Goal: Find specific page/section: Find specific page/section

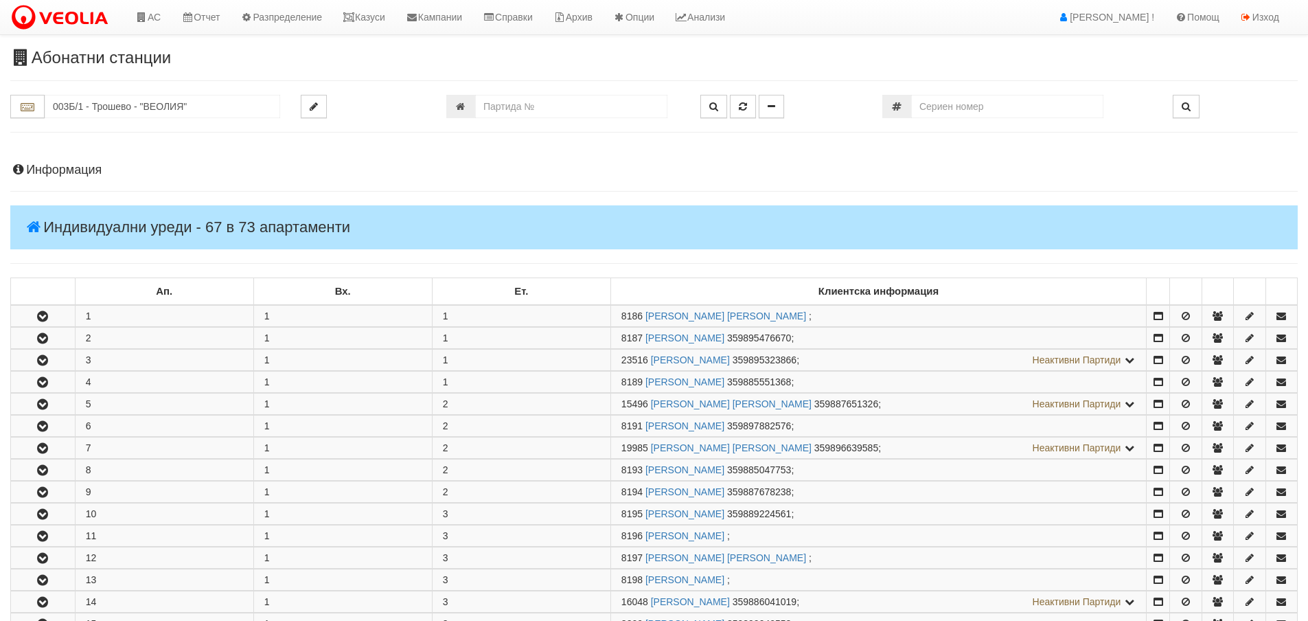
scroll to position [1511, 0]
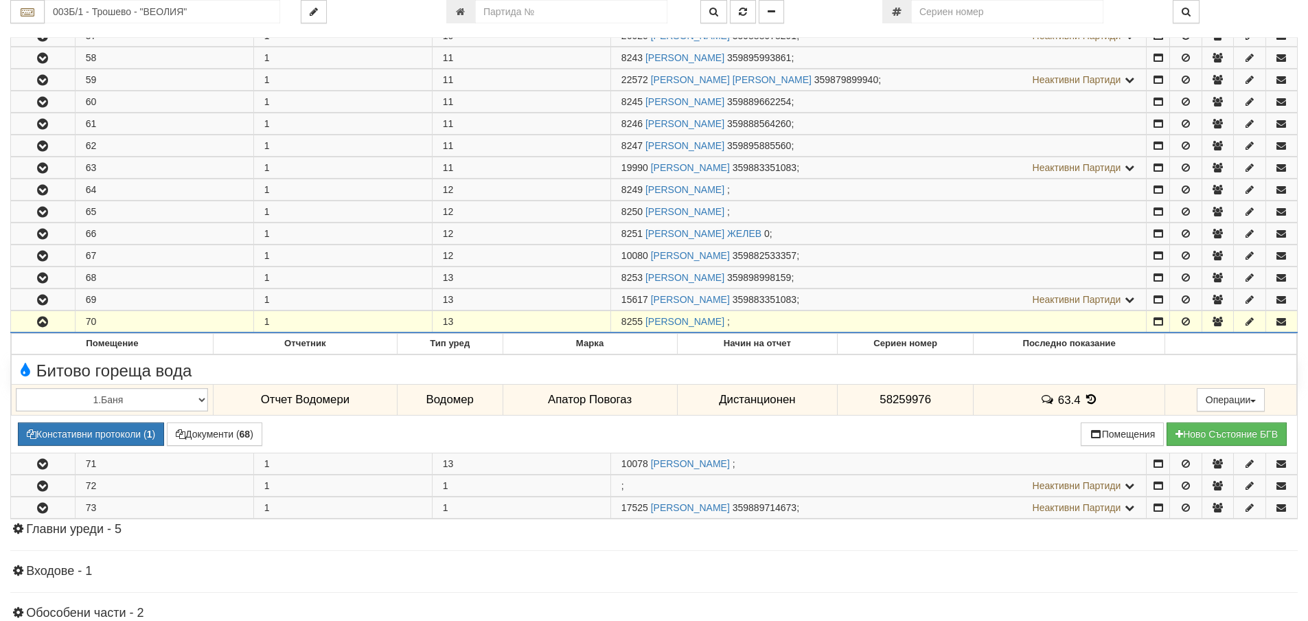
click at [68, 323] on button "button" at bounding box center [43, 321] width 64 height 21
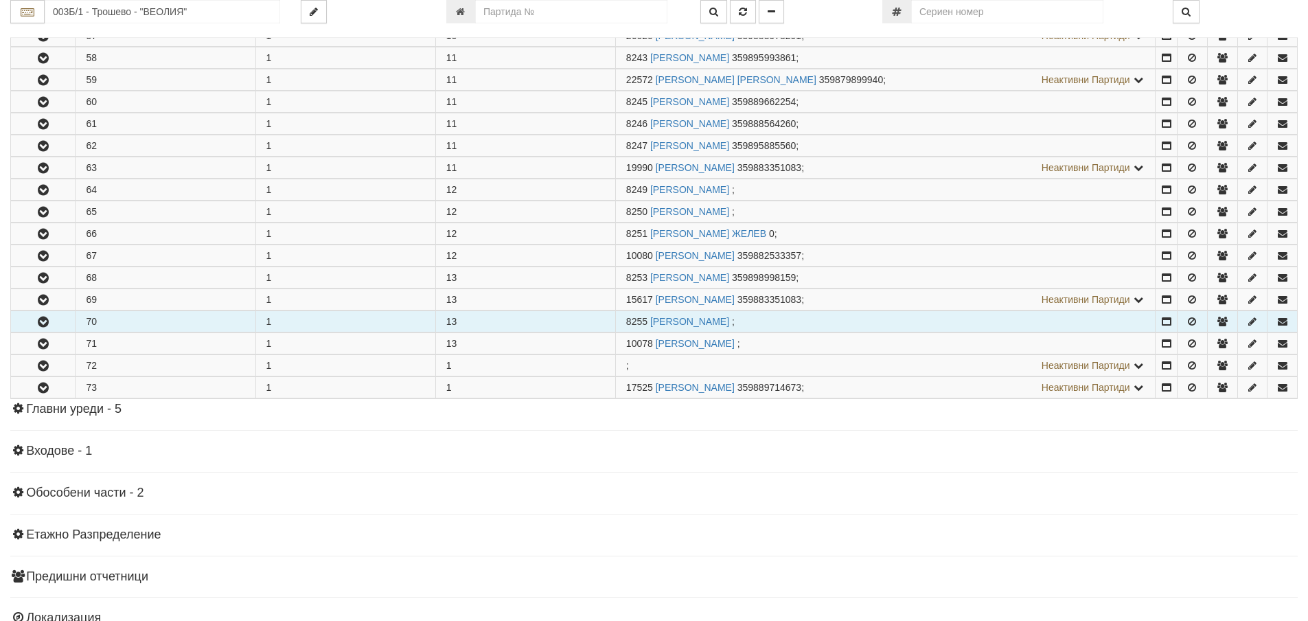
click at [66, 318] on button "button" at bounding box center [43, 321] width 64 height 21
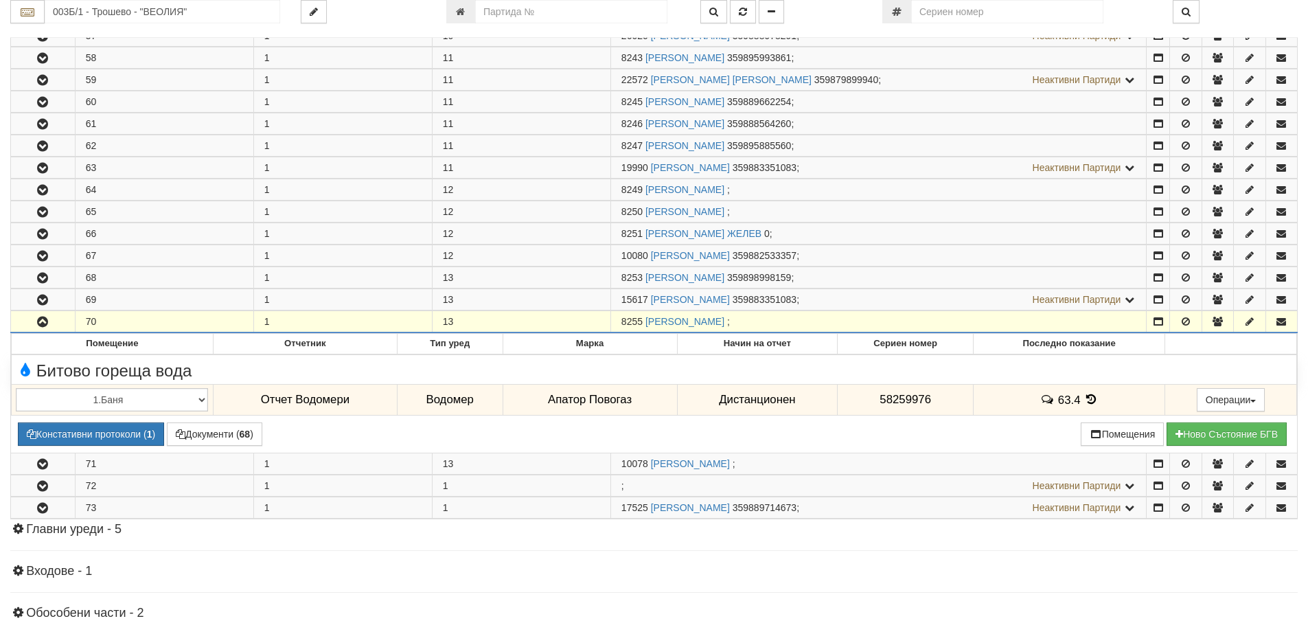
click at [39, 317] on icon "button" at bounding box center [42, 322] width 16 height 10
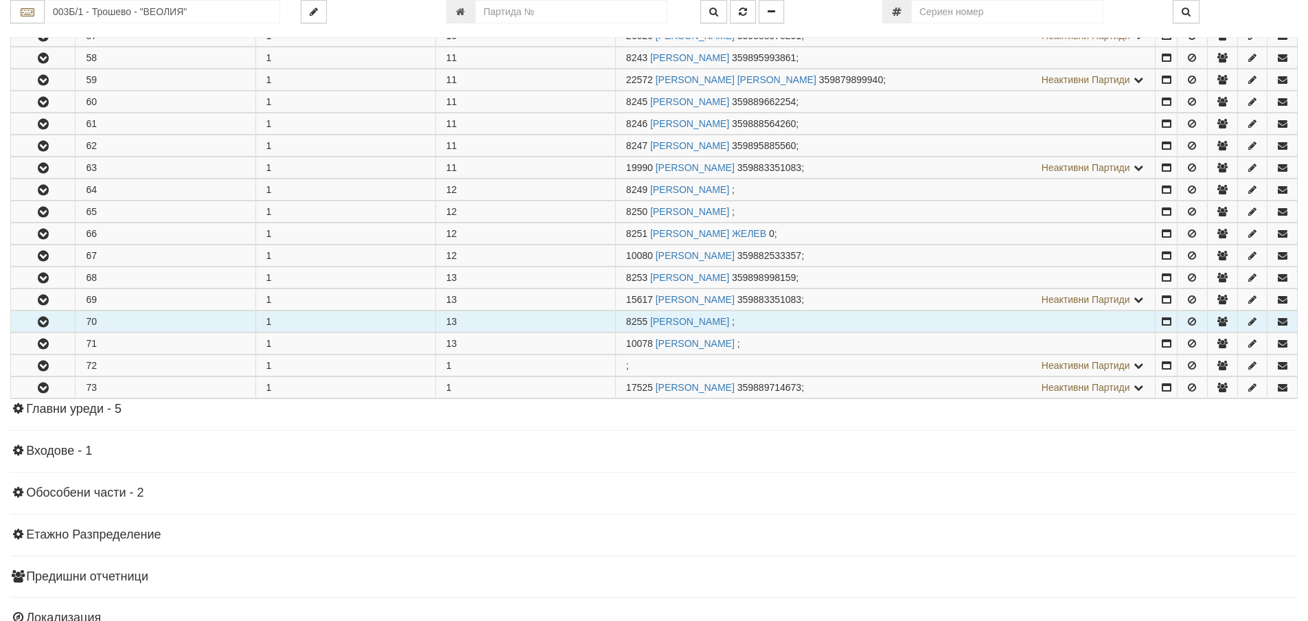
click at [39, 317] on icon "button" at bounding box center [43, 322] width 16 height 10
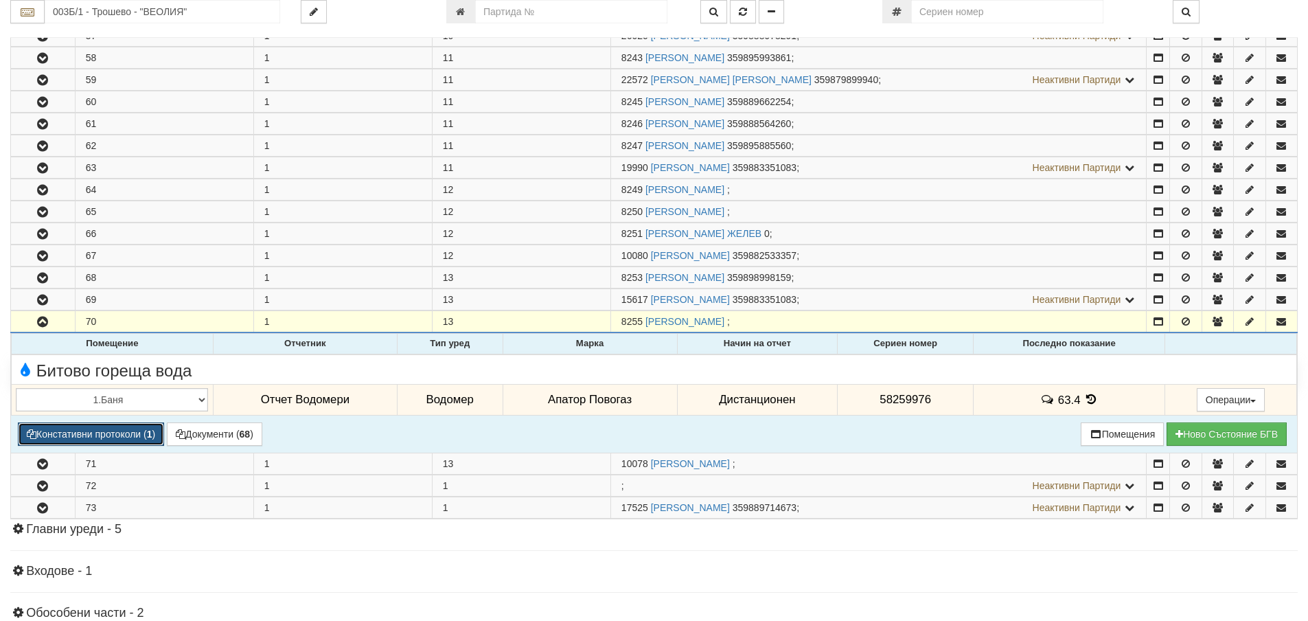
click at [134, 431] on button "Констативни протоколи ( 1 )" at bounding box center [91, 433] width 146 height 23
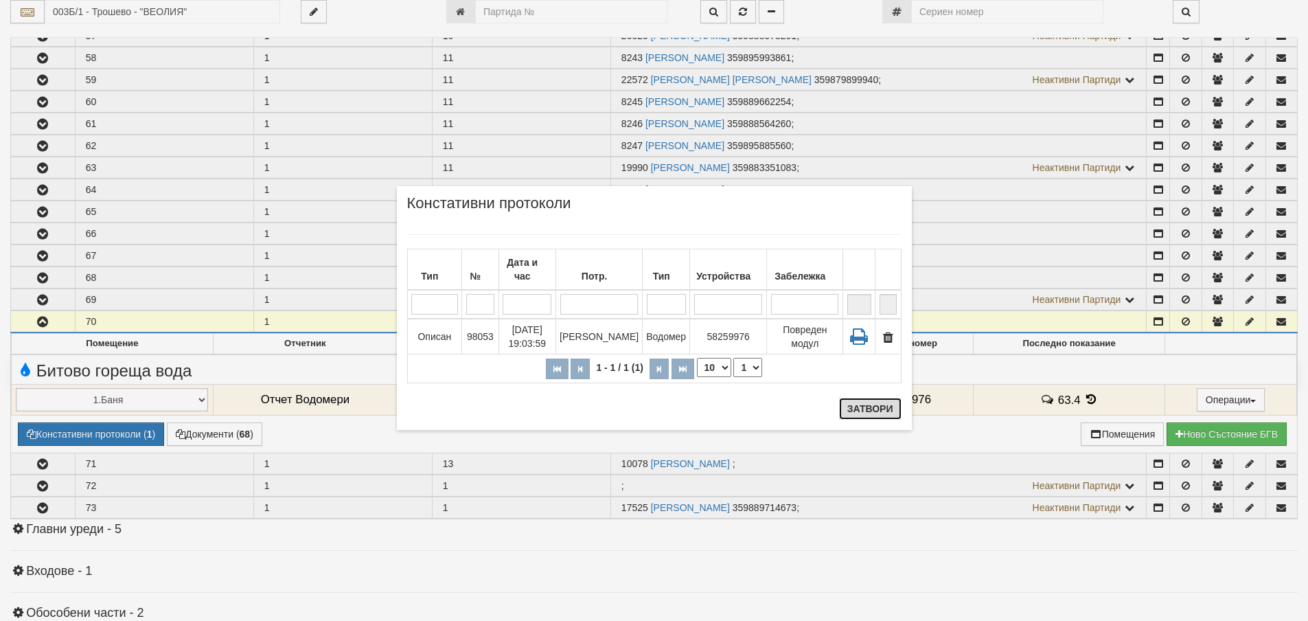
click at [894, 407] on button "Затвори" at bounding box center [870, 409] width 63 height 22
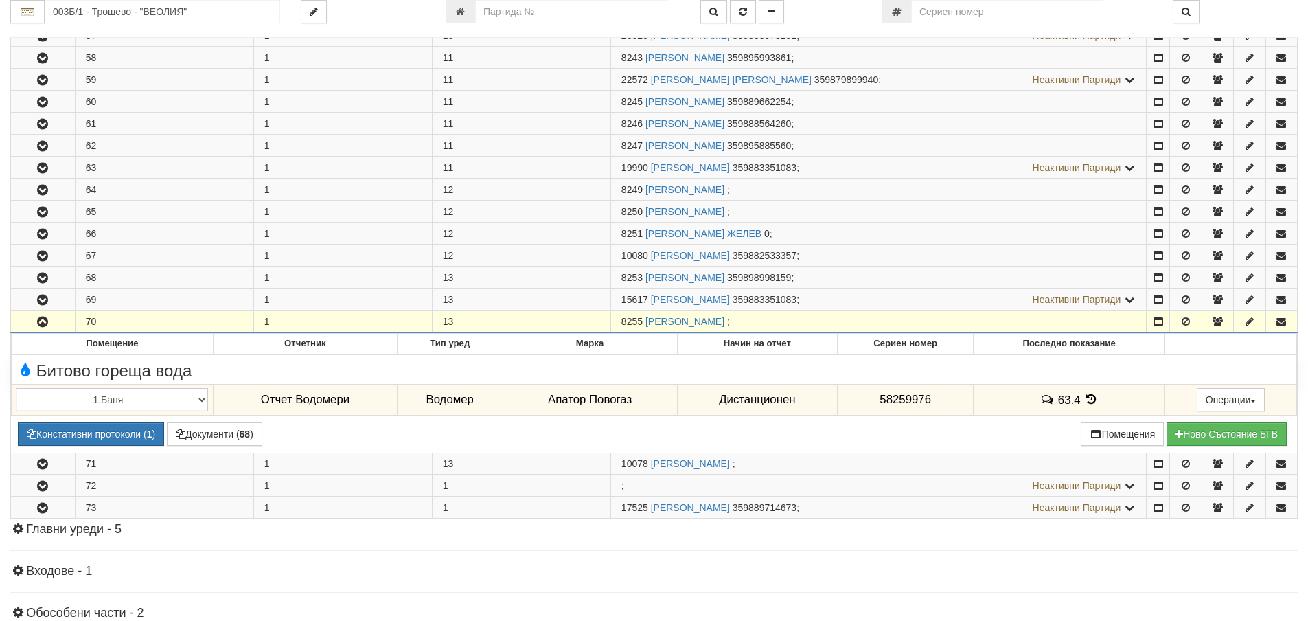
click at [46, 324] on icon "button" at bounding box center [42, 322] width 16 height 10
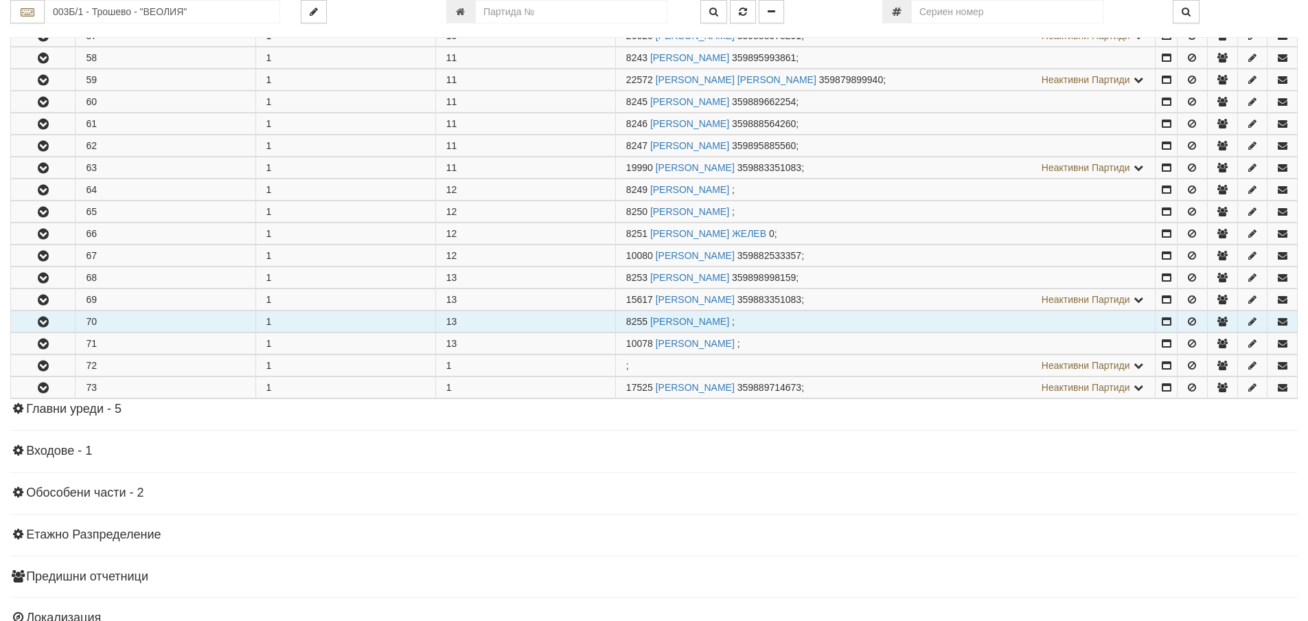
click at [46, 324] on icon "button" at bounding box center [43, 322] width 16 height 10
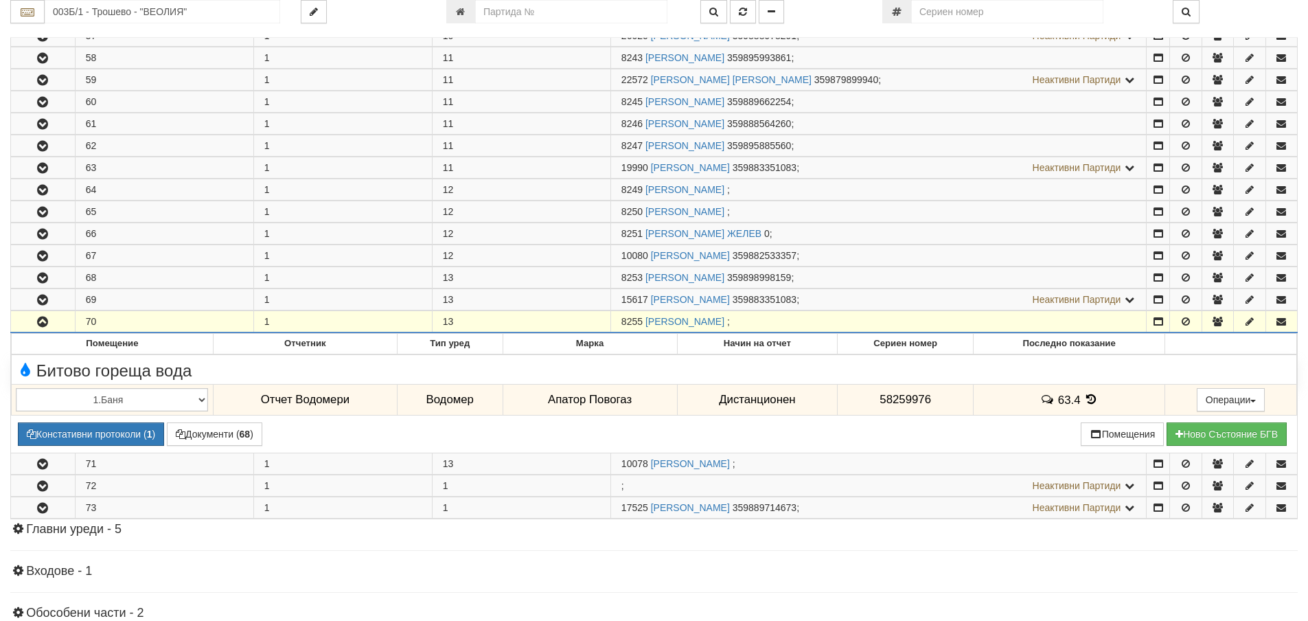
click at [44, 320] on icon "button" at bounding box center [42, 322] width 16 height 10
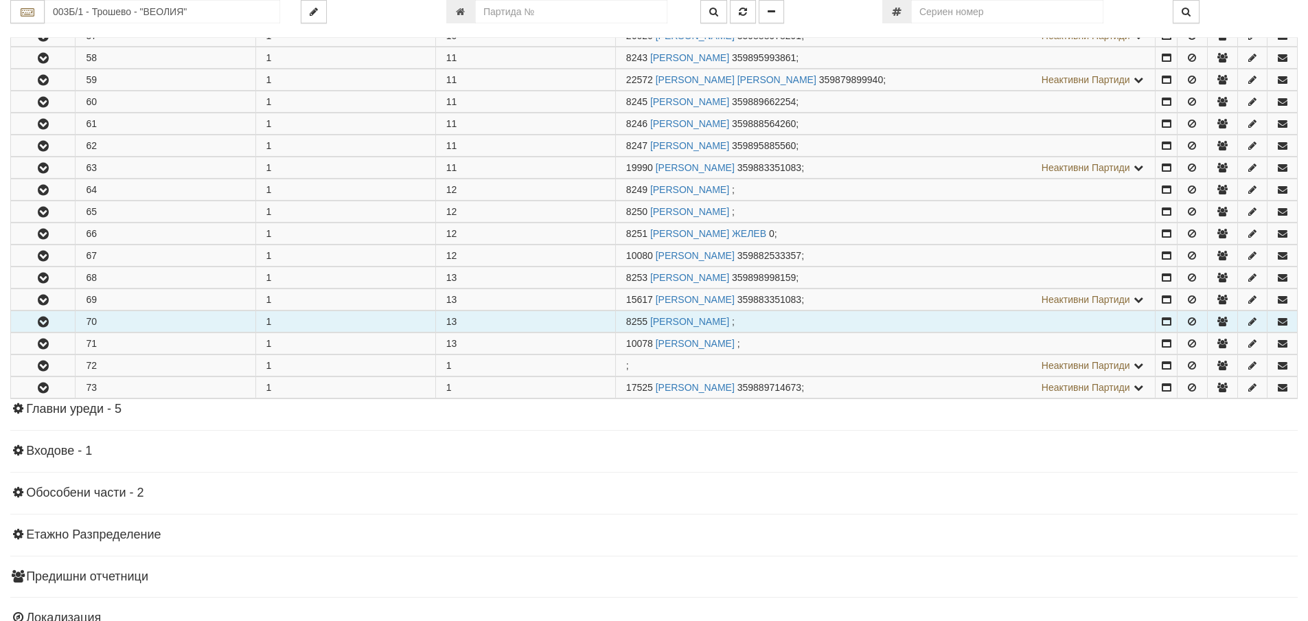
click at [44, 320] on icon "button" at bounding box center [43, 322] width 16 height 10
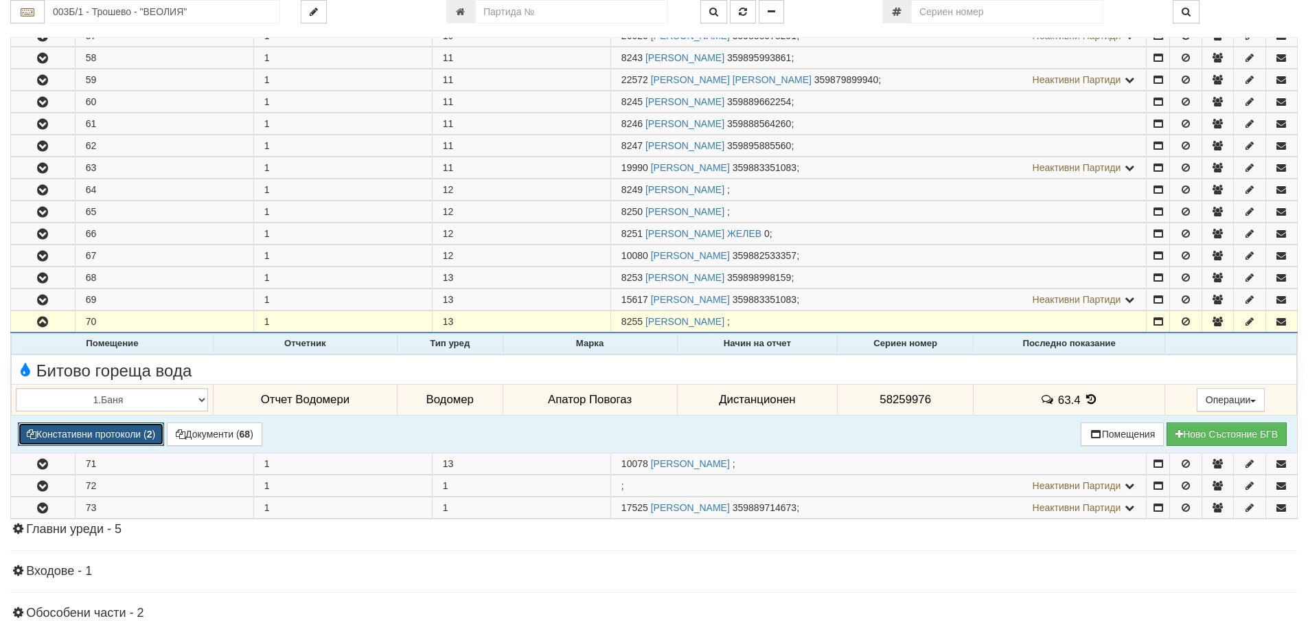
click at [110, 439] on button "Констативни протоколи ( 2 )" at bounding box center [91, 433] width 146 height 23
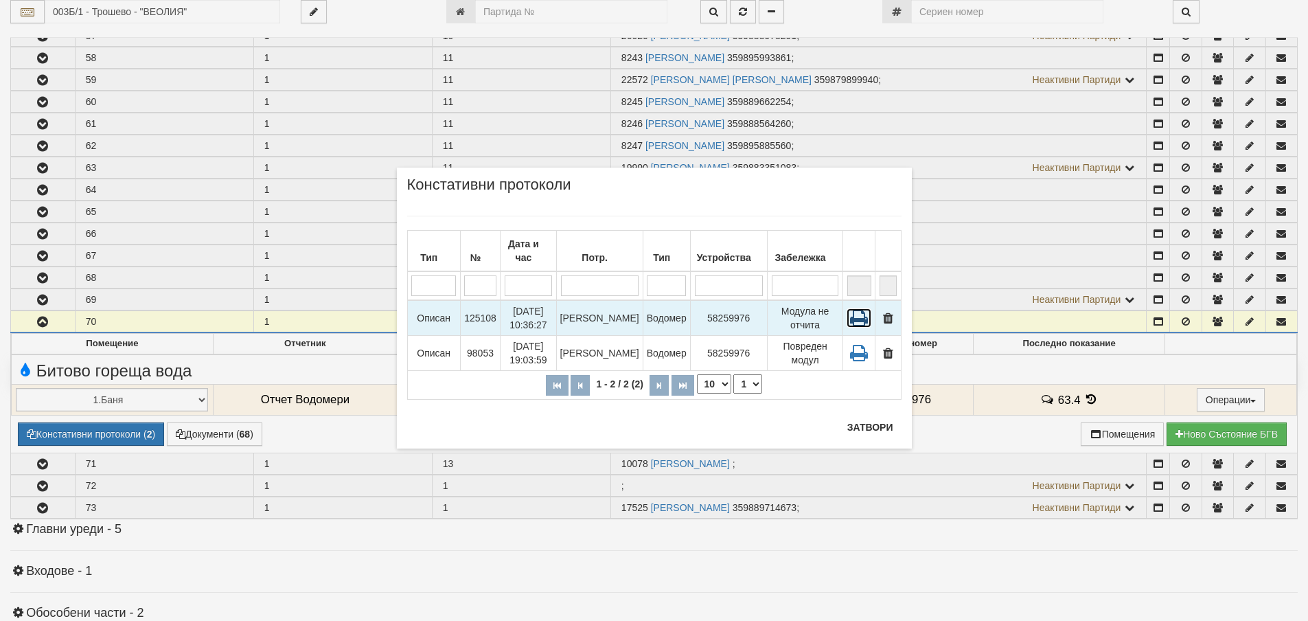
click at [865, 308] on icon at bounding box center [859, 317] width 25 height 19
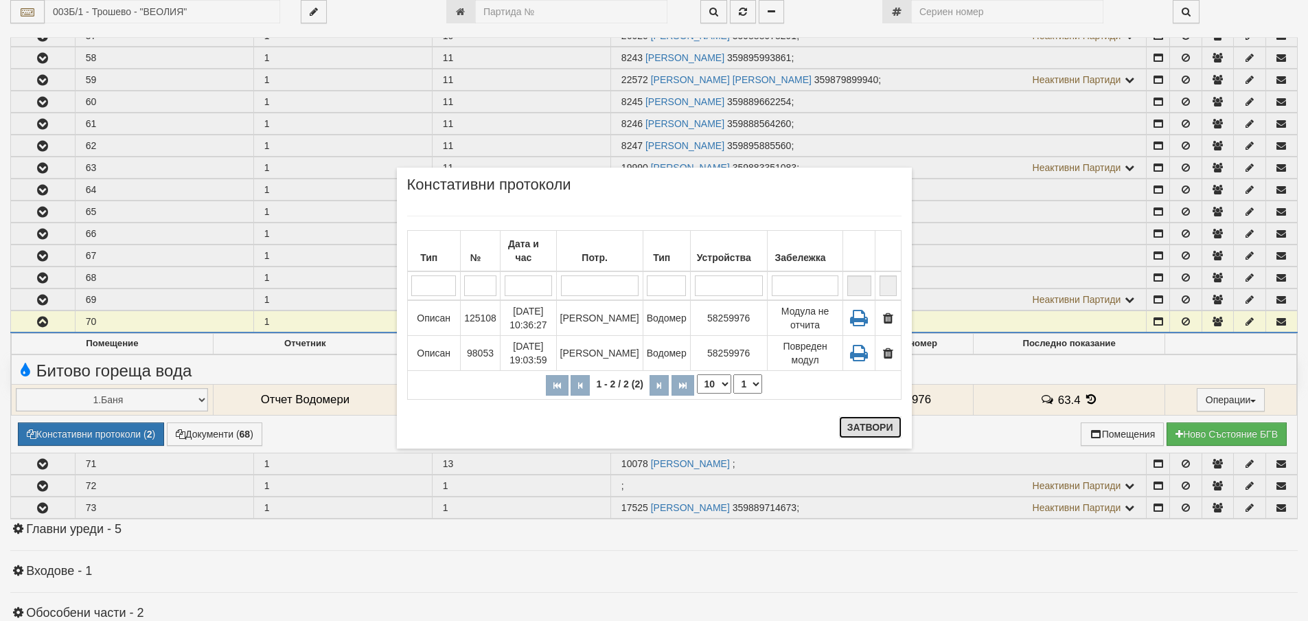
drag, startPoint x: 865, startPoint y: 433, endPoint x: 815, endPoint y: 405, distance: 57.3
click at [815, 405] on div "× Констативни протоколи Тип № Дата и час Потр. Тип Устройства Забележка 1 - 2 /…" at bounding box center [654, 308] width 515 height 281
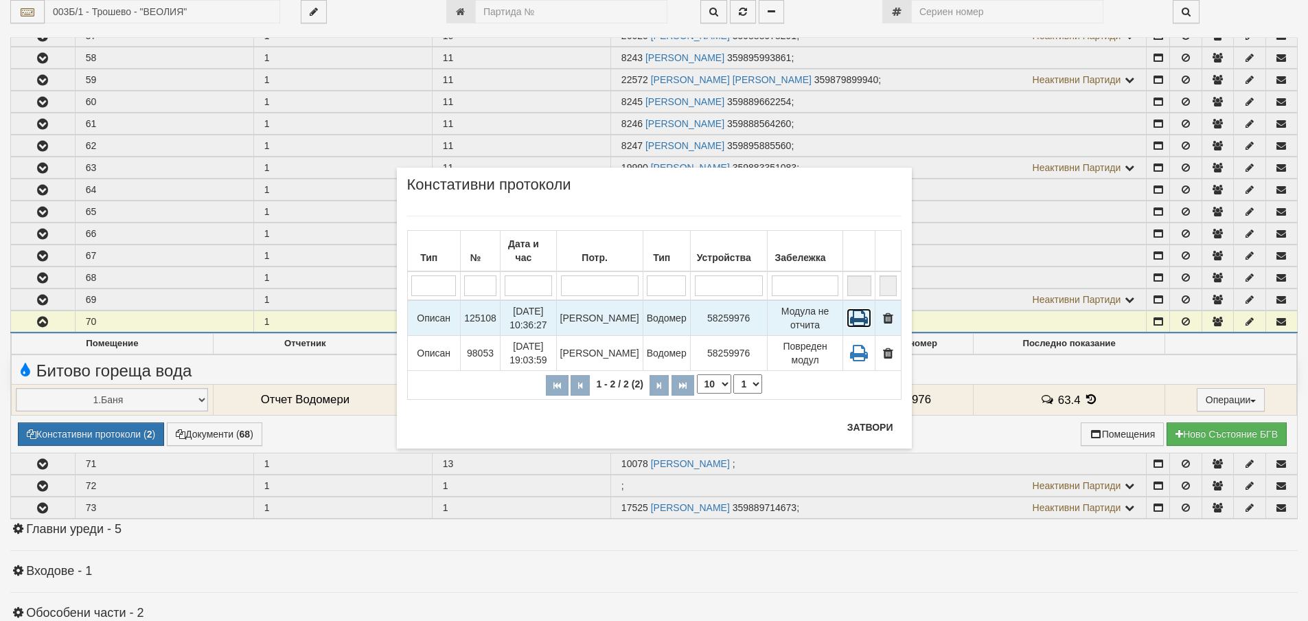
click at [861, 308] on icon at bounding box center [859, 317] width 25 height 19
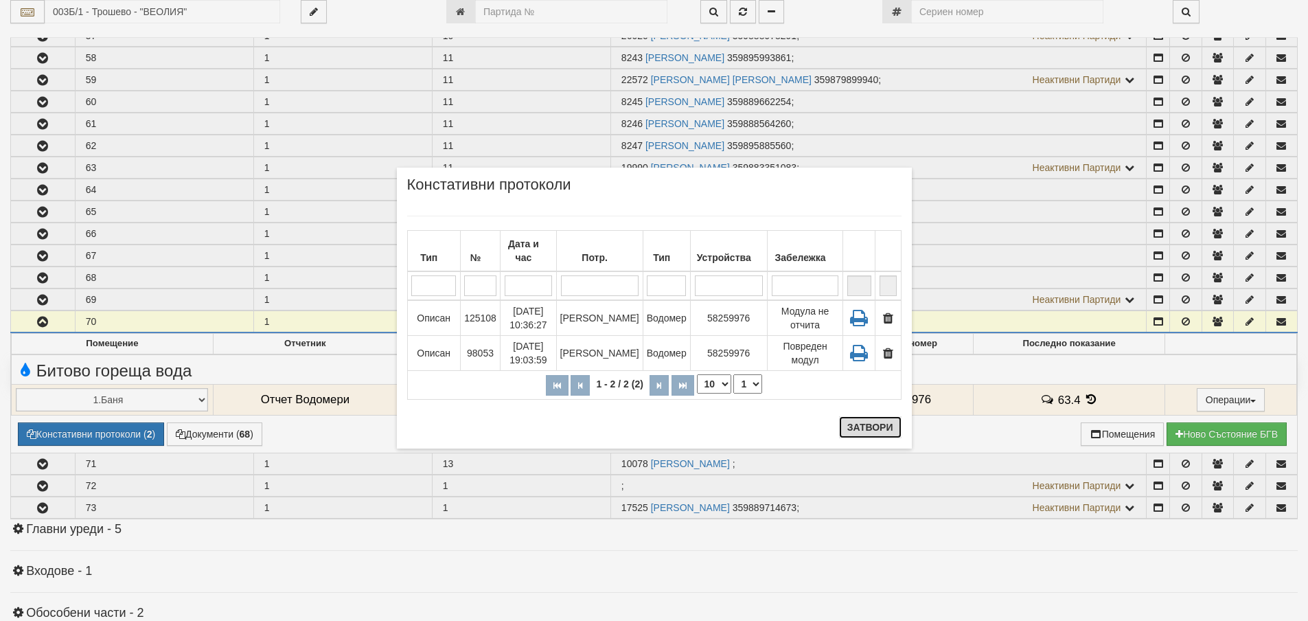
click at [867, 427] on button "Затвори" at bounding box center [870, 427] width 63 height 22
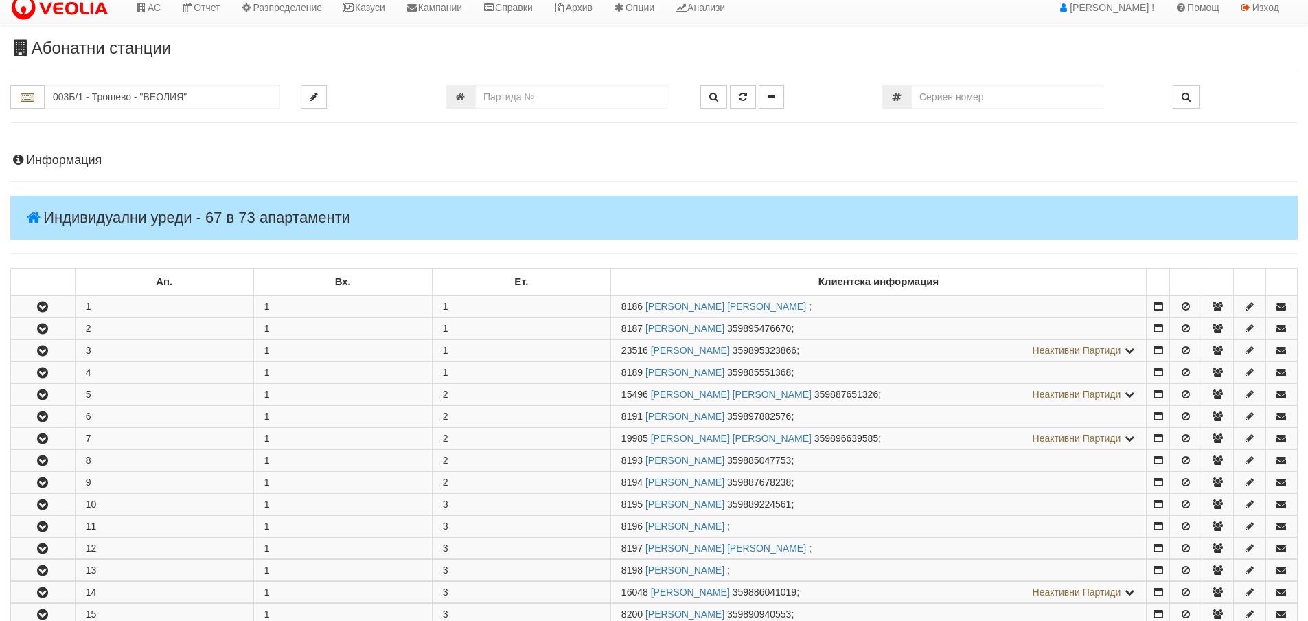
scroll to position [0, 0]
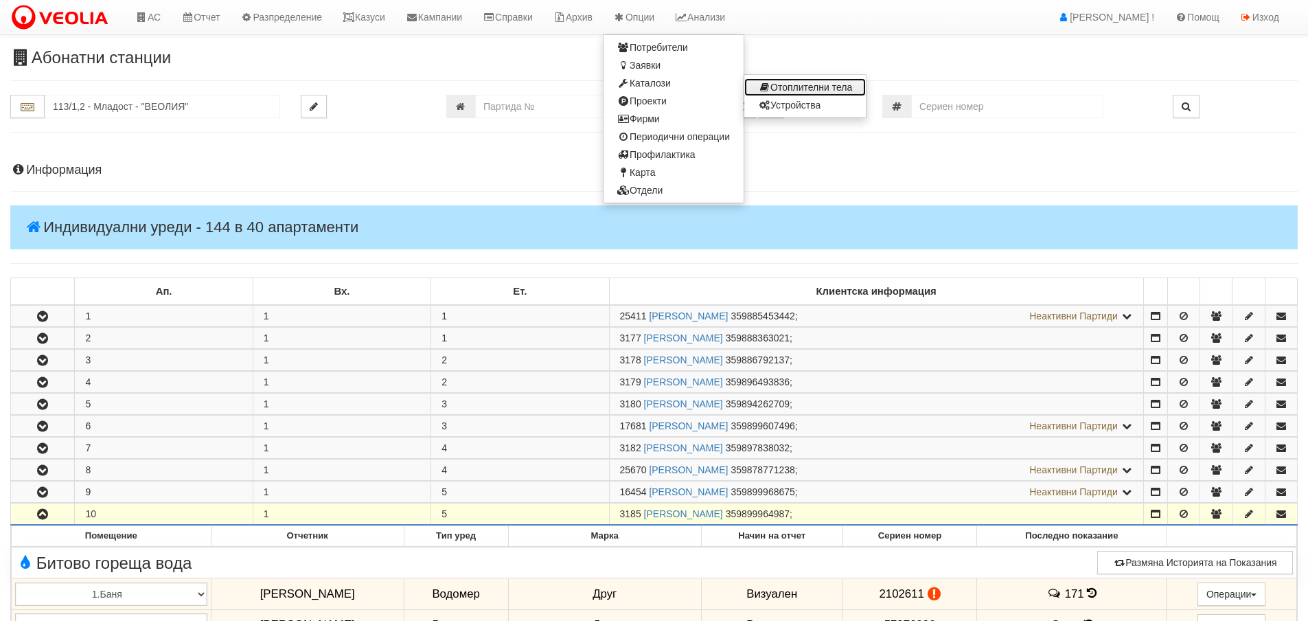
click at [815, 84] on link "Отоплителни тела" at bounding box center [806, 87] width 122 height 18
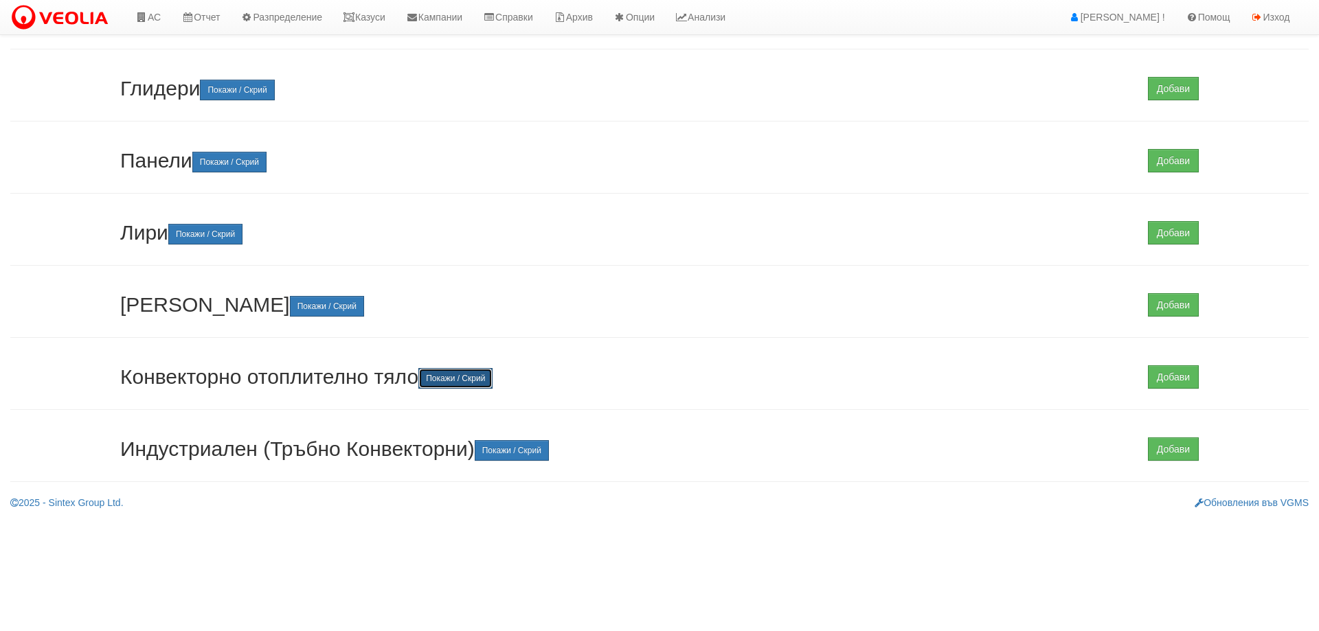
click at [462, 382] on button "Покажи / Скрий" at bounding box center [455, 378] width 74 height 21
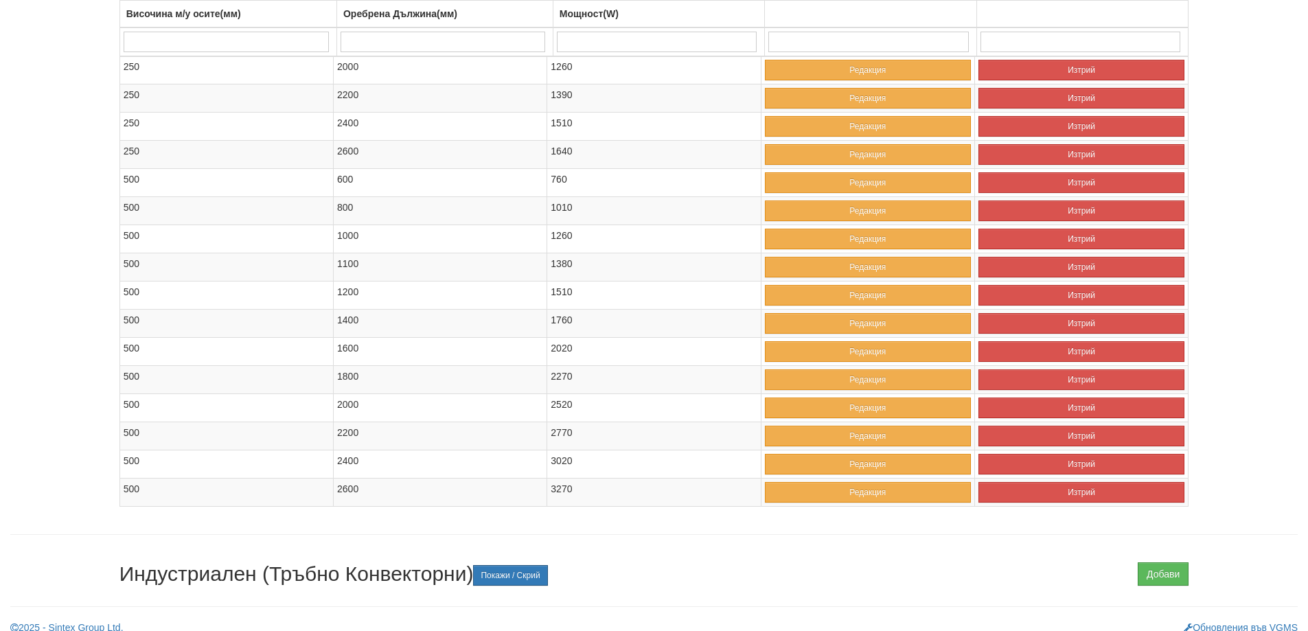
scroll to position [664, 0]
